Goal: Navigation & Orientation: Find specific page/section

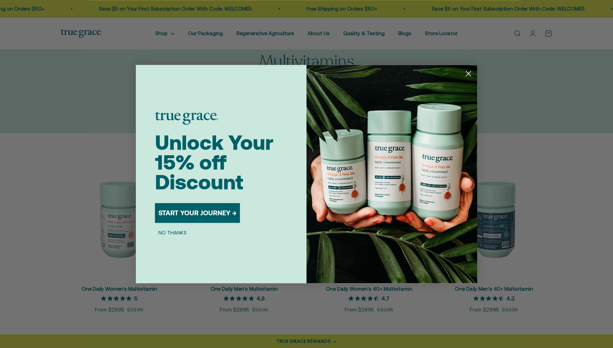
scroll to position [35, 0]
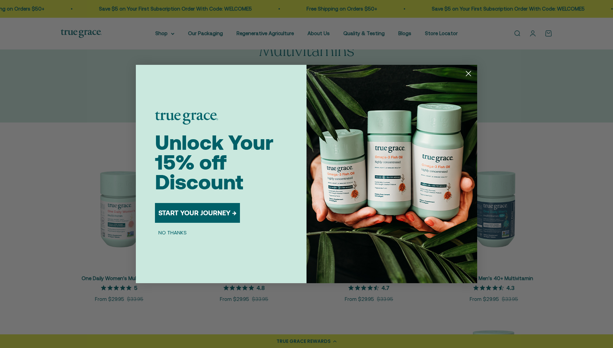
click at [469, 74] on icon "Close dialog" at bounding box center [468, 73] width 5 height 5
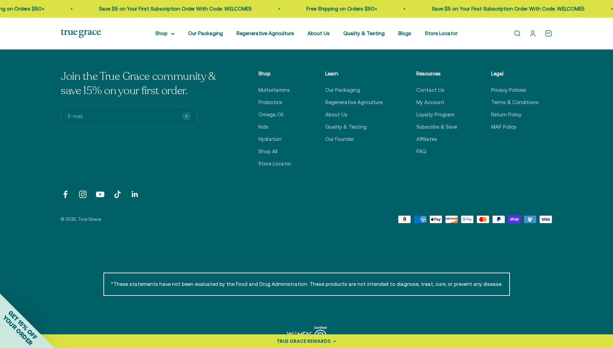
scroll to position [522, 0]
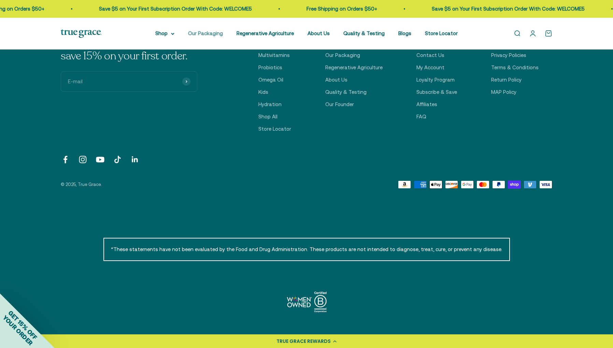
click at [204, 35] on link "Our Packaging" at bounding box center [205, 33] width 35 height 6
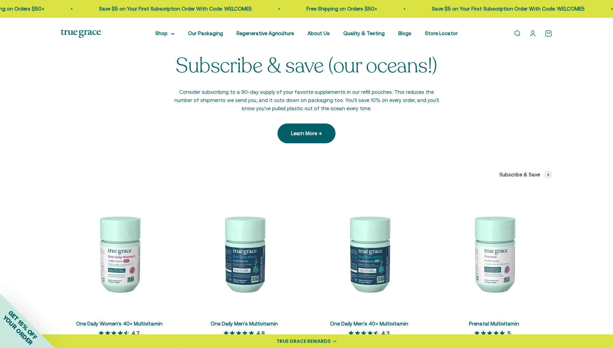
scroll to position [1601, 0]
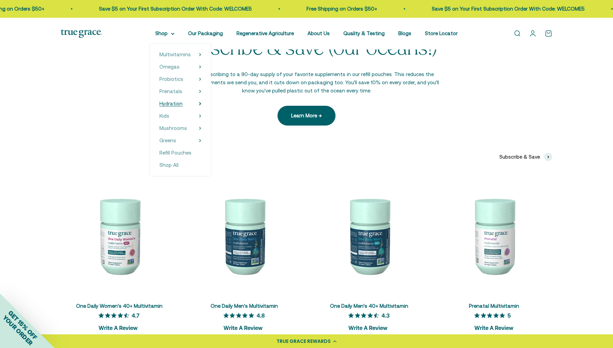
click at [173, 107] on link "Hydration" at bounding box center [170, 104] width 23 height 8
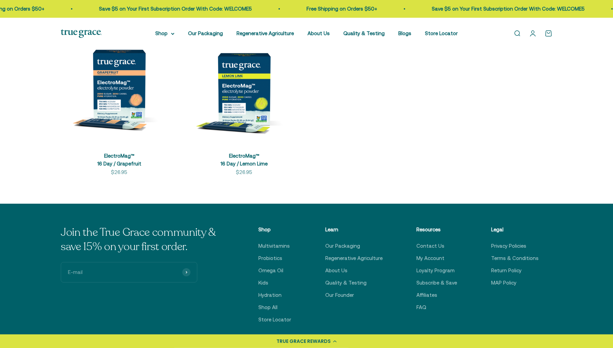
scroll to position [174, 0]
